Goal: Navigation & Orientation: Find specific page/section

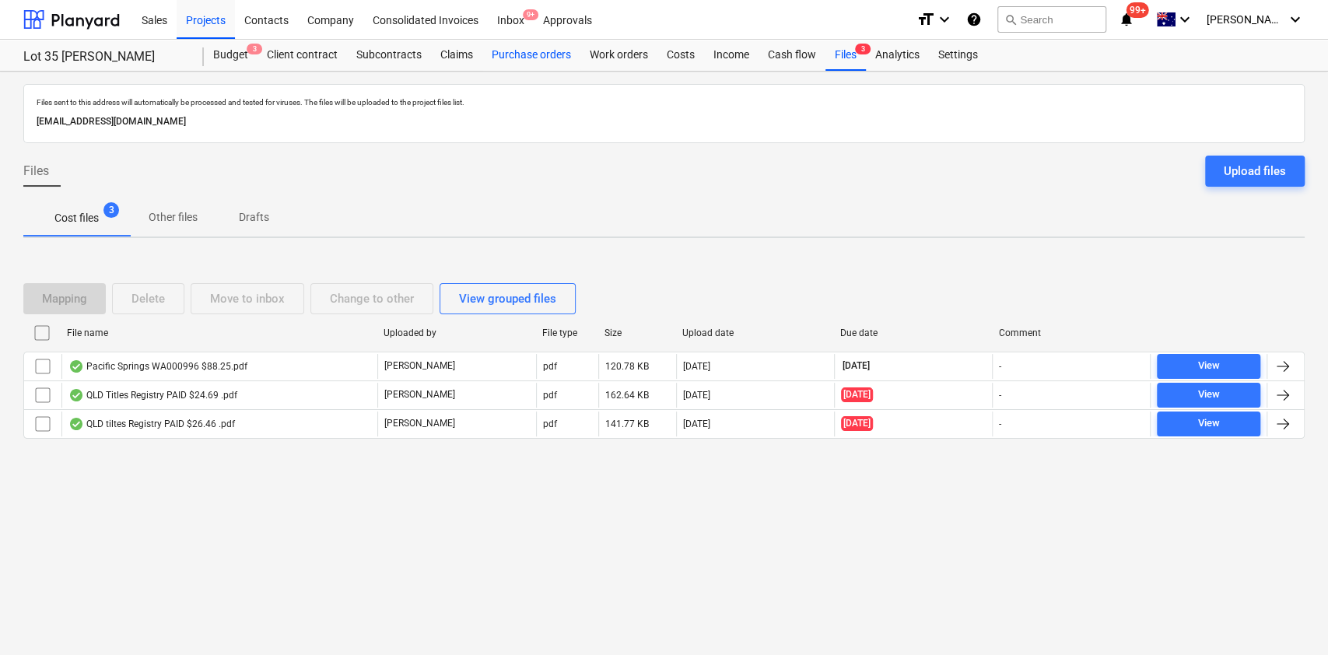
click at [523, 61] on div "Purchase orders" at bounding box center [531, 55] width 98 height 31
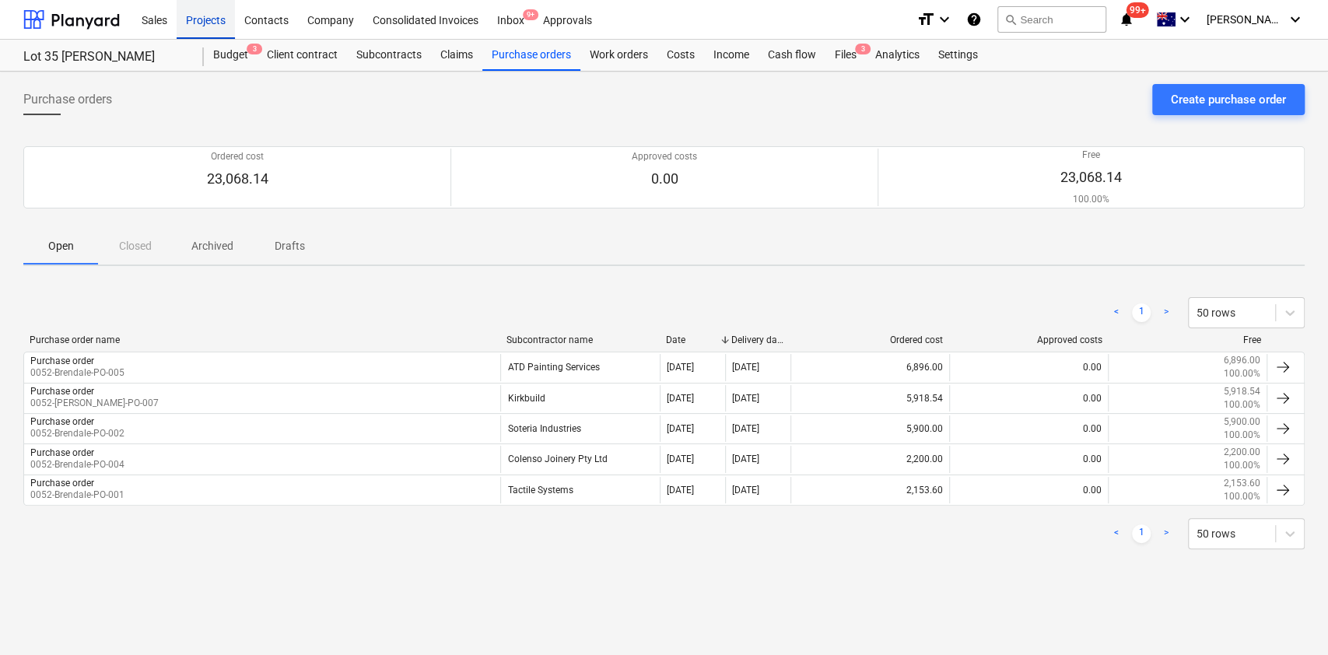
click at [212, 22] on div "Projects" at bounding box center [206, 19] width 58 height 40
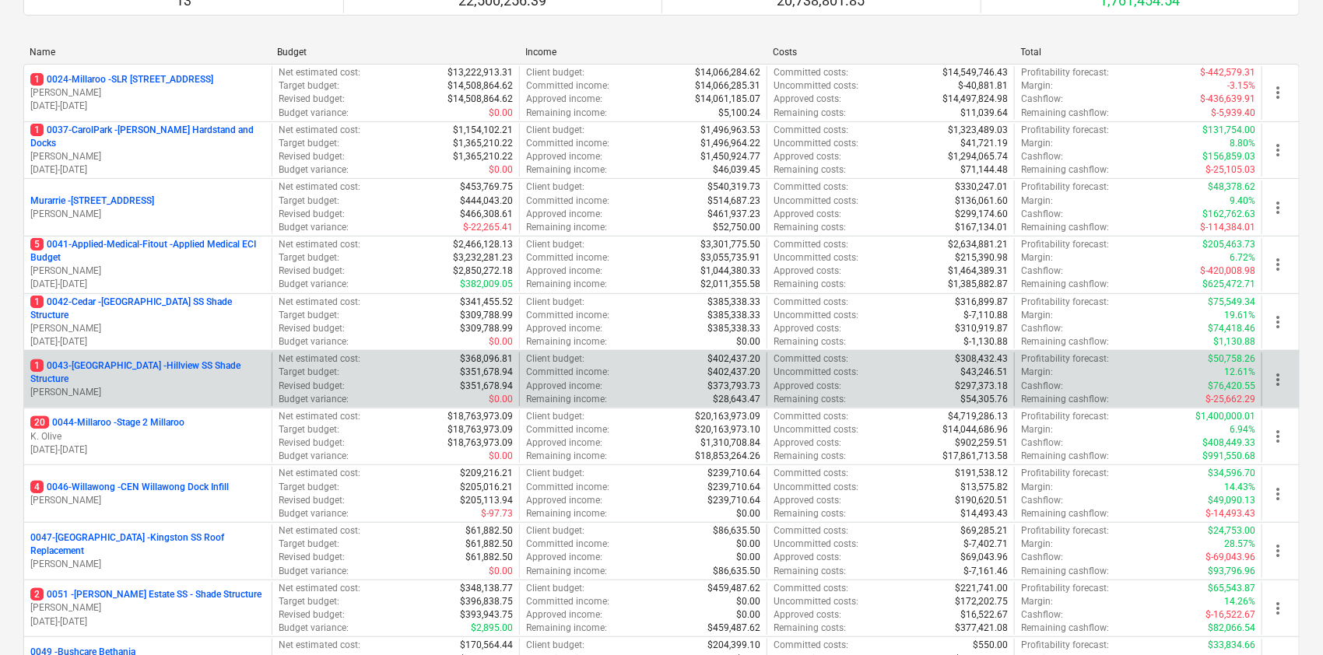
scroll to position [207, 0]
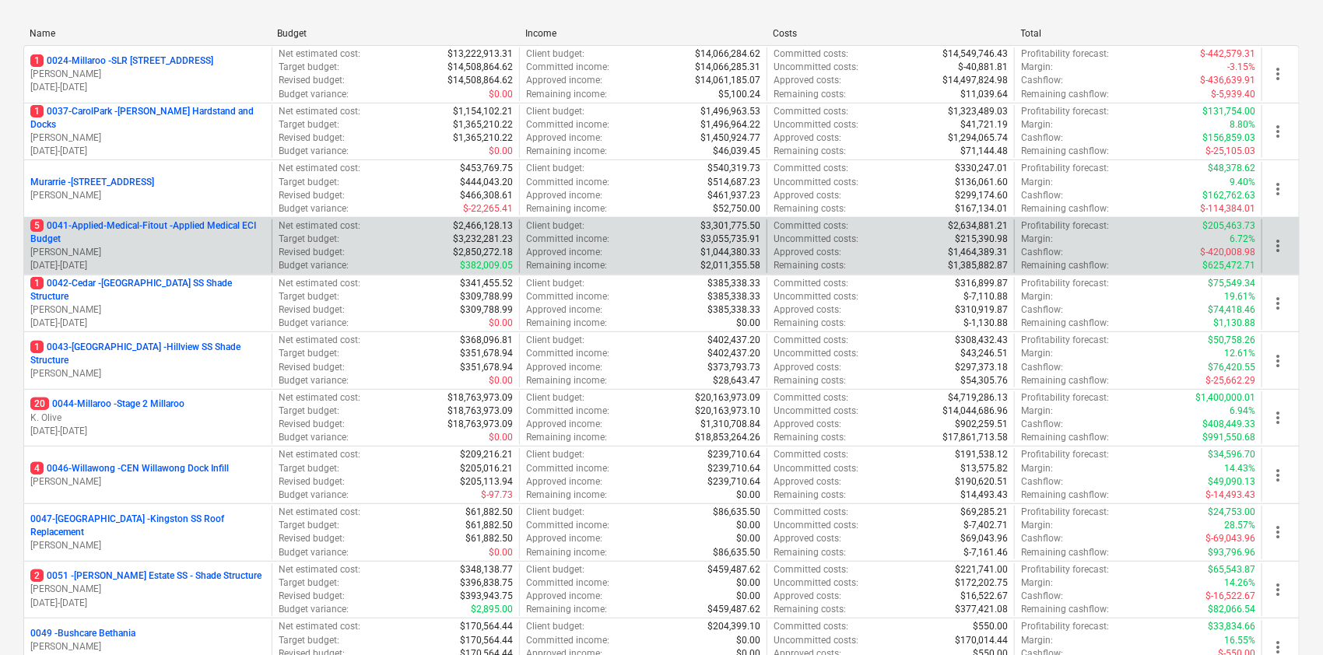
click at [124, 230] on p "5 0041-Applied-Medical-Fitout - Applied Medical ECI Budget" at bounding box center [147, 232] width 235 height 26
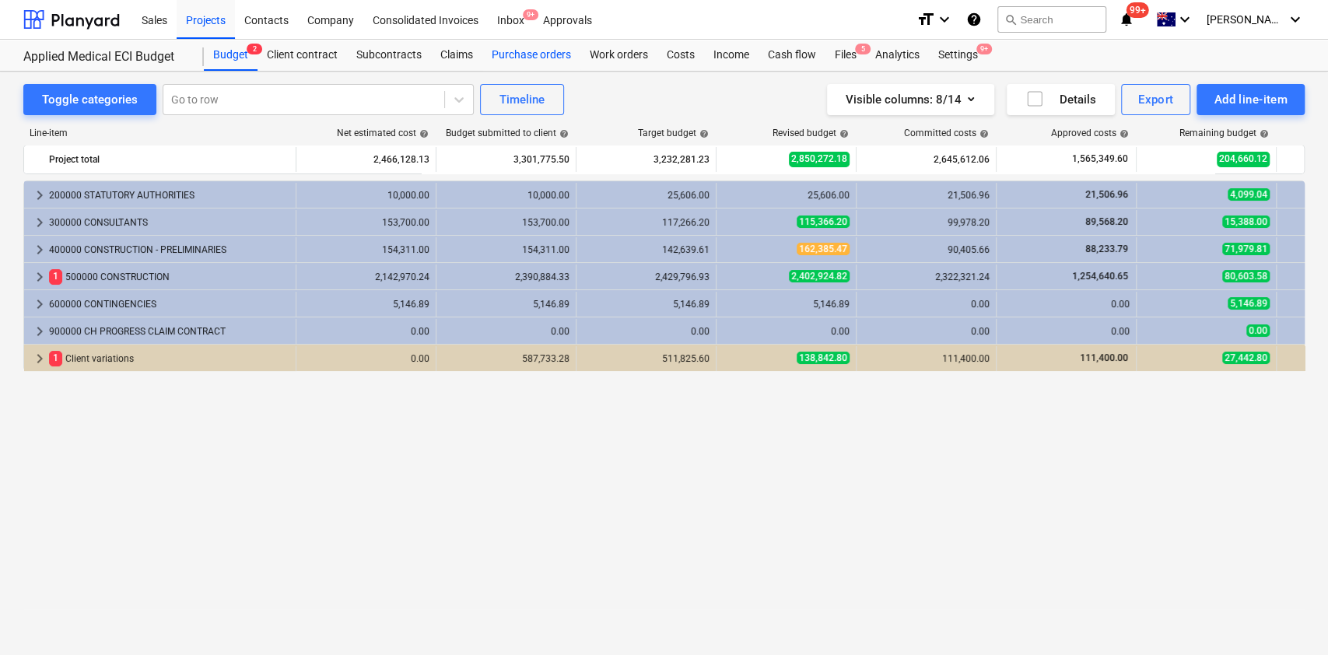
click at [518, 53] on div "Purchase orders" at bounding box center [531, 55] width 98 height 31
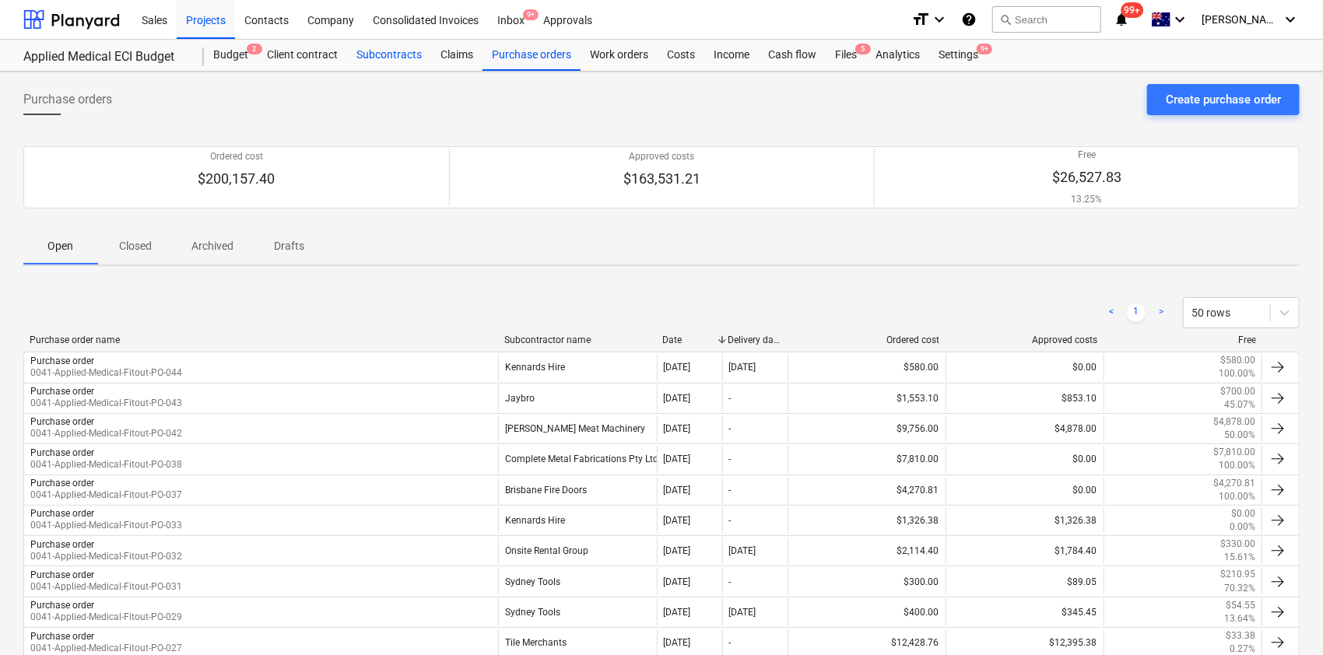
click at [406, 51] on div "Subcontracts" at bounding box center [389, 55] width 84 height 31
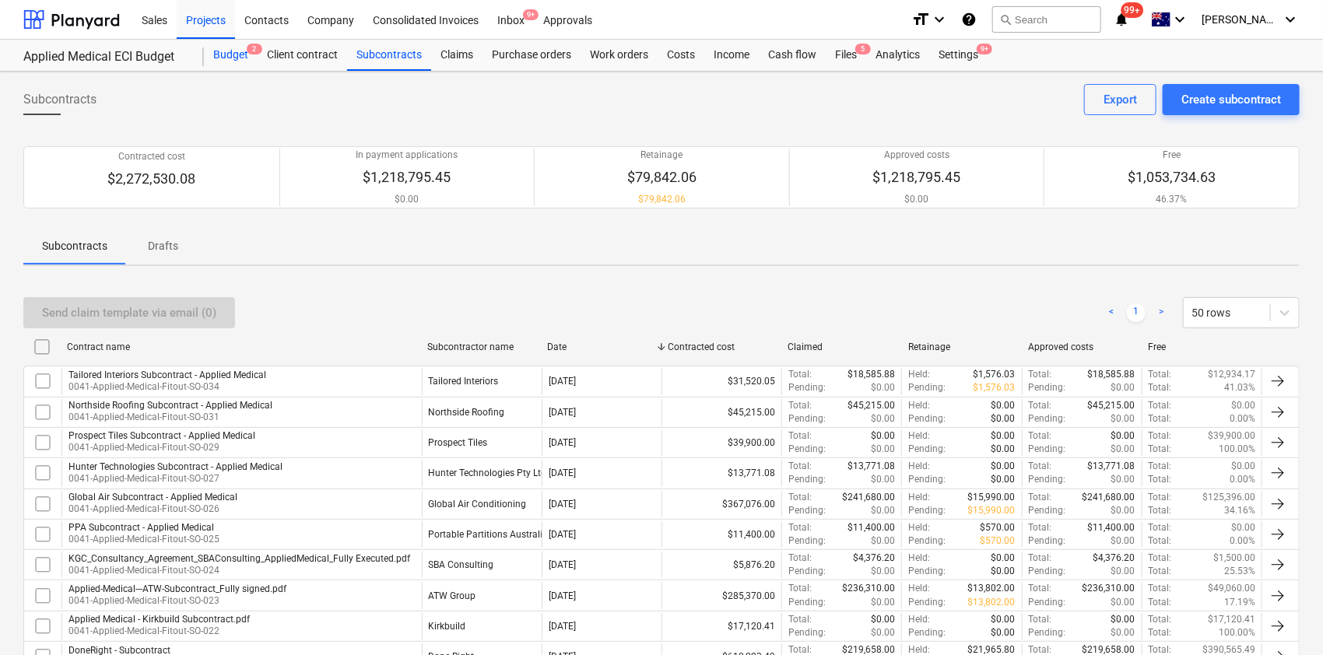
click at [226, 44] on div "Budget 2" at bounding box center [231, 55] width 54 height 31
